Goal: Task Accomplishment & Management: Use online tool/utility

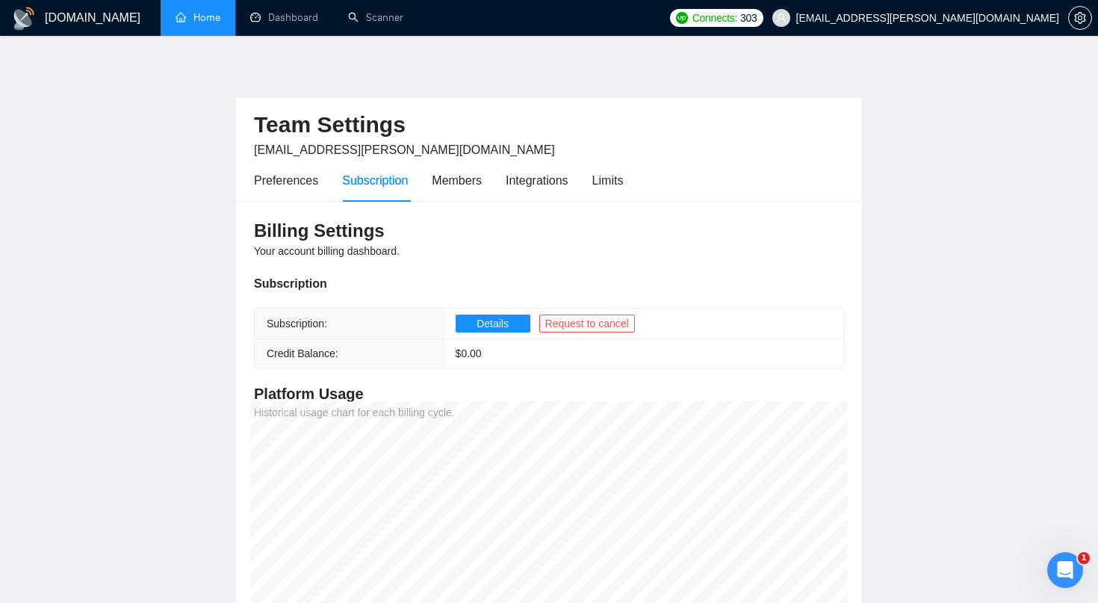
click at [207, 16] on link "Home" at bounding box center [198, 17] width 45 height 13
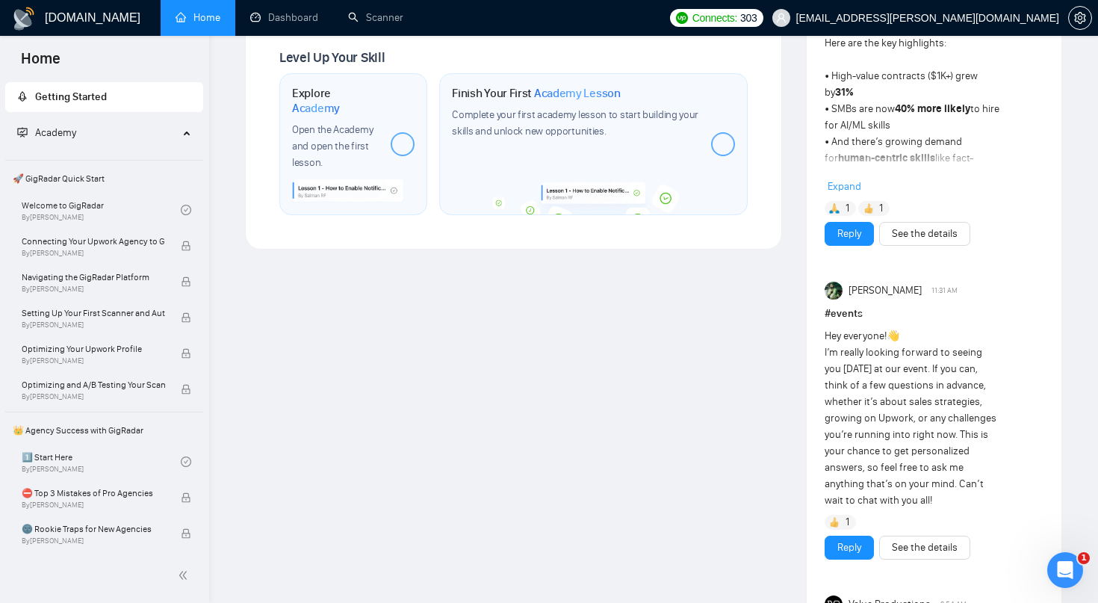
scroll to position [884, 0]
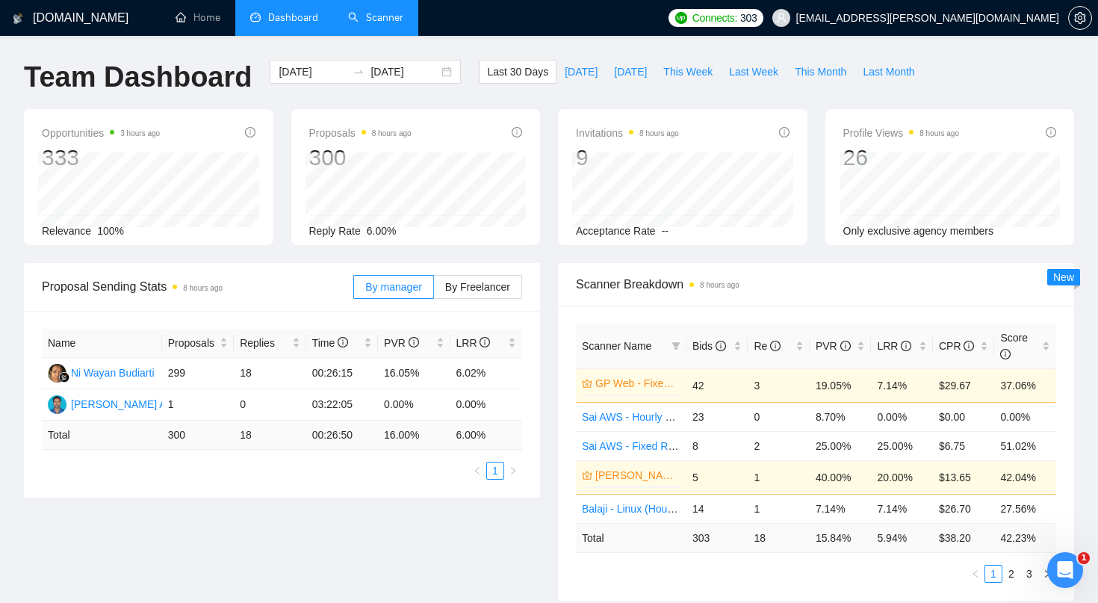
click at [379, 16] on link "Scanner" at bounding box center [375, 17] width 55 height 13
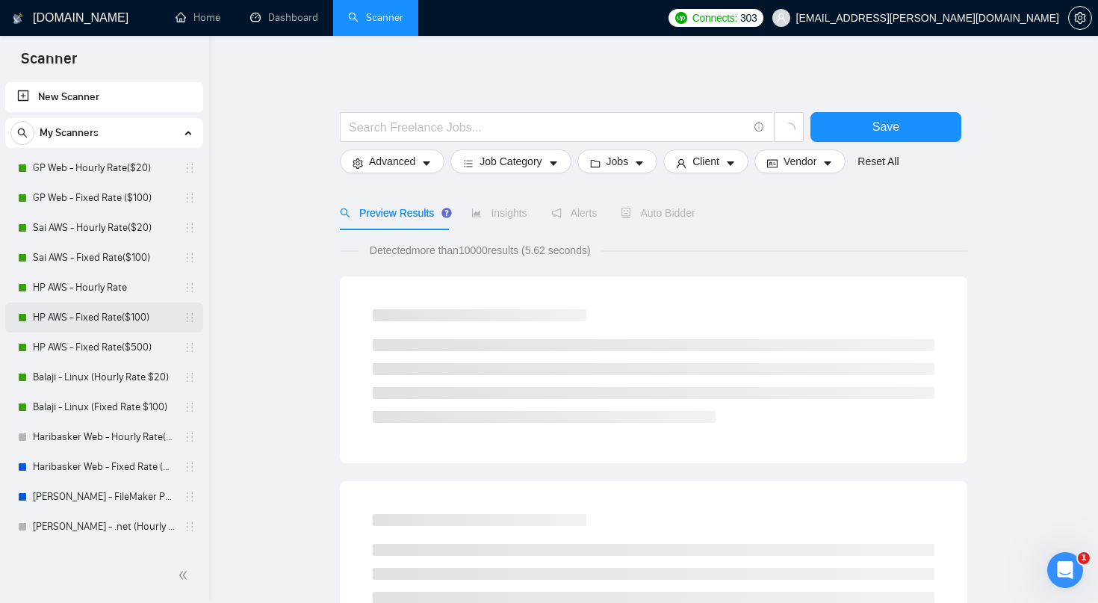
click at [121, 316] on link "HP AWS - Fixed Rate($100)" at bounding box center [104, 318] width 142 height 30
